Goal: Transaction & Acquisition: Purchase product/service

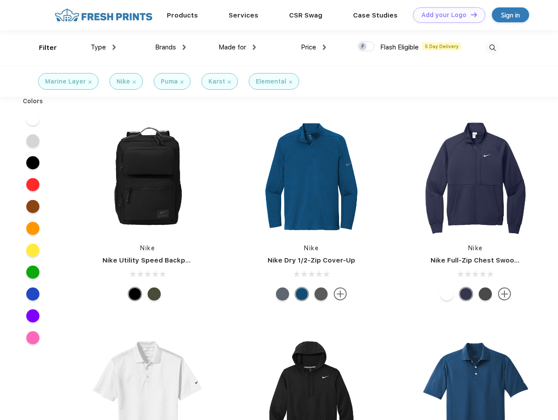
scroll to position [0, 0]
click at [446, 15] on link "Add your Logo Design Tool" at bounding box center [449, 14] width 72 height 15
click at [0, 0] on div "Design Tool" at bounding box center [0, 0] width 0 height 0
click at [470, 14] on link "Add your Logo Design Tool" at bounding box center [449, 14] width 72 height 15
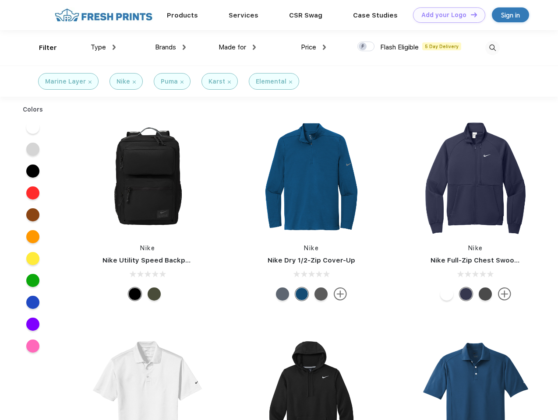
click at [42, 48] on div "Filter" at bounding box center [48, 48] width 18 height 10
click at [103, 47] on span "Type" at bounding box center [98, 47] width 15 height 8
click at [170, 47] on span "Brands" at bounding box center [165, 47] width 21 height 8
click at [237, 47] on span "Made for" at bounding box center [233, 47] width 28 height 8
click at [314, 47] on span "Price" at bounding box center [308, 47] width 15 height 8
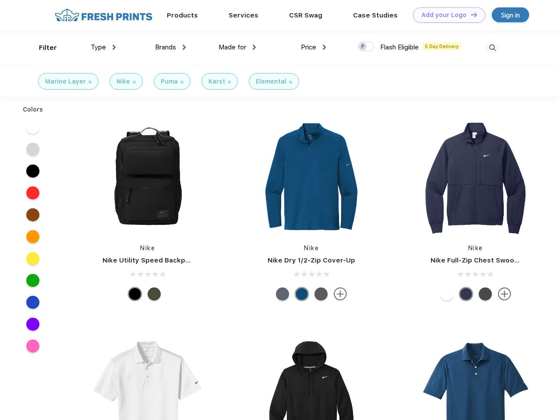
click at [366, 47] on div at bounding box center [365, 47] width 17 height 10
click at [363, 47] on input "checkbox" at bounding box center [360, 44] width 6 height 6
click at [492, 48] on img at bounding box center [492, 48] width 14 height 14
